Goal: Find specific page/section: Find specific page/section

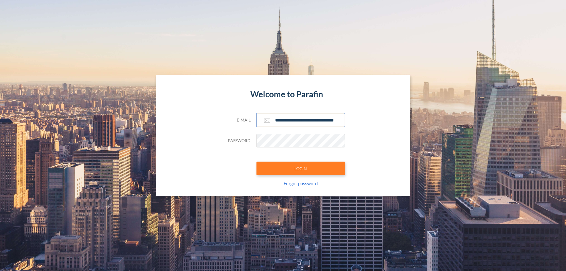
type input "**********"
click at [301, 168] on button "LOGIN" at bounding box center [301, 169] width 88 height 14
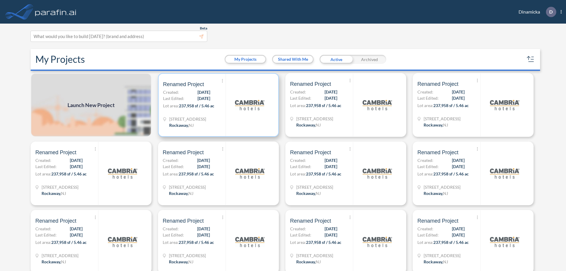
scroll to position [1, 0]
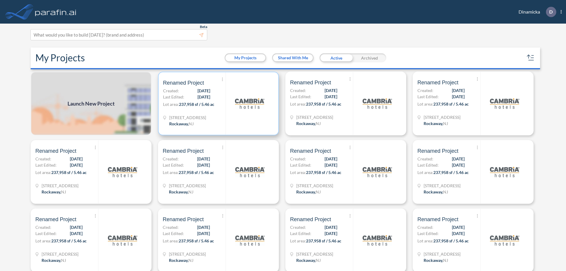
click at [217, 103] on p "Lot area: 237,958 sf / 5.46 ac" at bounding box center [194, 105] width 63 height 9
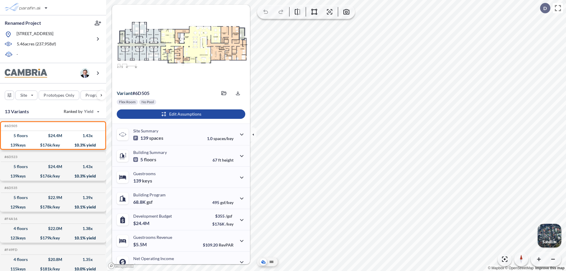
scroll to position [30, 0]
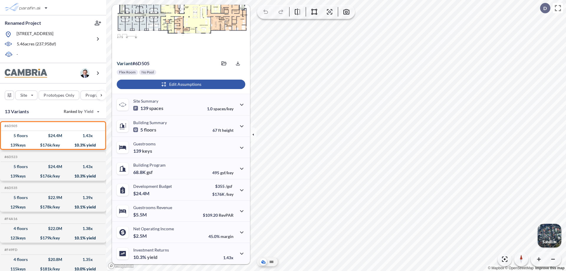
click at [180, 84] on div "button" at bounding box center [181, 84] width 129 height 9
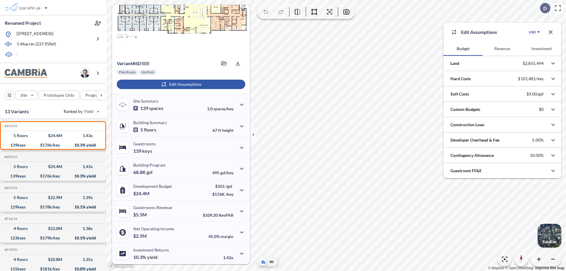
click at [542, 49] on button "Investment" at bounding box center [541, 49] width 39 height 14
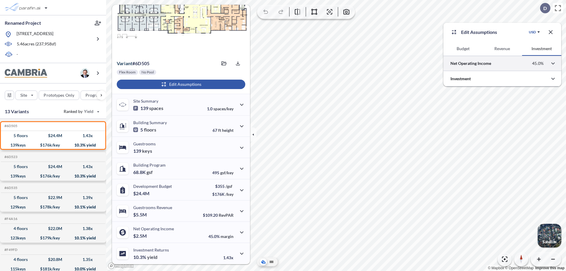
click at [502, 63] on div at bounding box center [502, 63] width 118 height 15
